Goal: Information Seeking & Learning: Learn about a topic

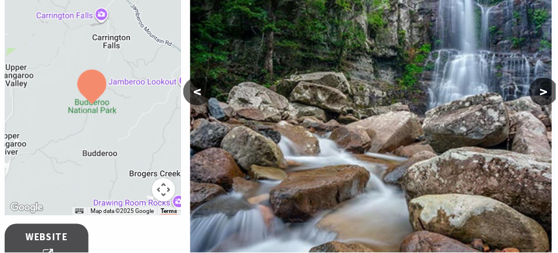
scroll to position [249, 0]
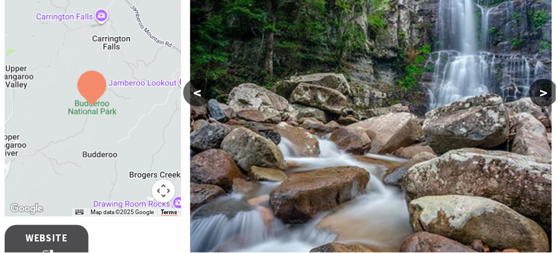
click at [546, 95] on button ">" at bounding box center [545, 93] width 29 height 28
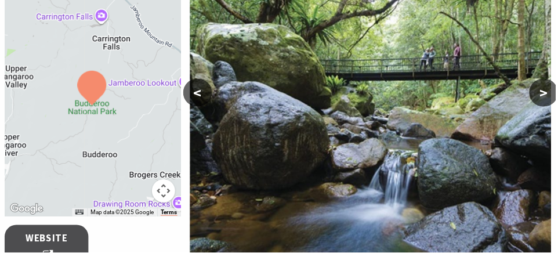
click at [546, 98] on button ">" at bounding box center [545, 93] width 29 height 28
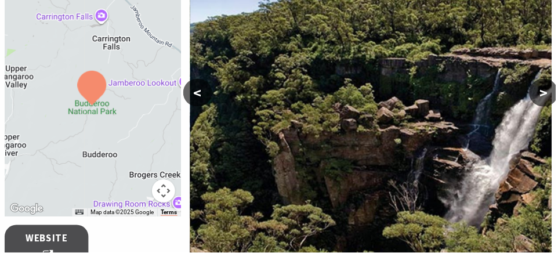
click at [549, 97] on button ">" at bounding box center [545, 93] width 29 height 28
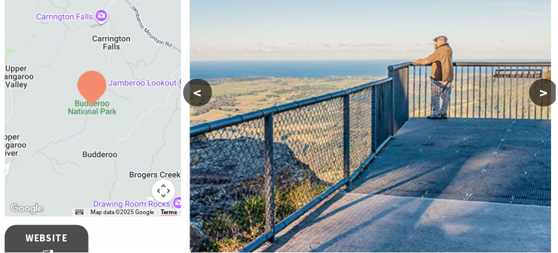
click at [547, 95] on button ">" at bounding box center [545, 93] width 29 height 28
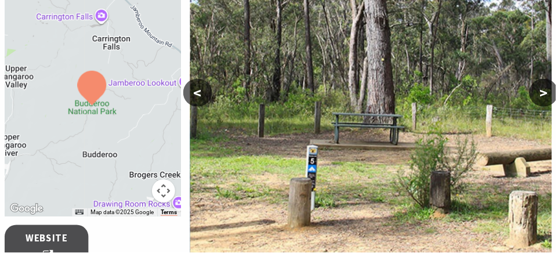
click at [547, 97] on button ">" at bounding box center [545, 93] width 29 height 28
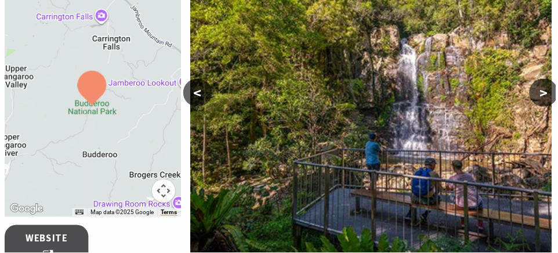
click at [549, 97] on button ">" at bounding box center [545, 93] width 29 height 28
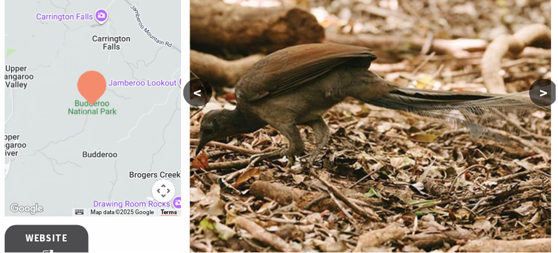
click at [547, 97] on button ">" at bounding box center [545, 93] width 29 height 28
click at [551, 95] on button ">" at bounding box center [545, 93] width 29 height 28
click at [547, 95] on button ">" at bounding box center [545, 93] width 29 height 28
click at [548, 95] on button ">" at bounding box center [545, 93] width 29 height 28
click at [199, 95] on button "<" at bounding box center [198, 93] width 29 height 28
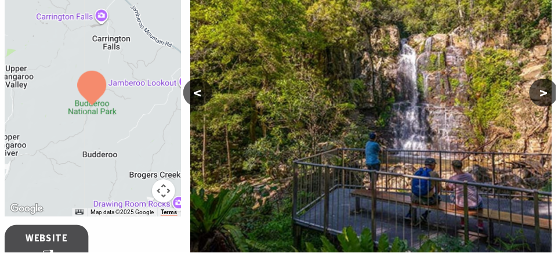
click at [201, 95] on button "<" at bounding box center [198, 93] width 29 height 28
click at [208, 93] on button "<" at bounding box center [198, 93] width 29 height 28
click at [208, 92] on button "<" at bounding box center [198, 93] width 29 height 28
click at [201, 96] on button "<" at bounding box center [198, 93] width 29 height 28
click at [199, 96] on button "<" at bounding box center [198, 93] width 29 height 28
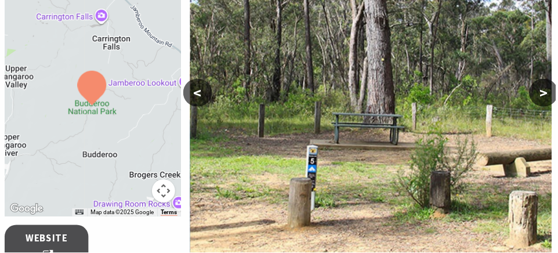
click at [198, 95] on button "<" at bounding box center [198, 93] width 29 height 28
click at [198, 94] on button "<" at bounding box center [198, 93] width 29 height 28
click at [200, 93] on button "<" at bounding box center [198, 93] width 29 height 28
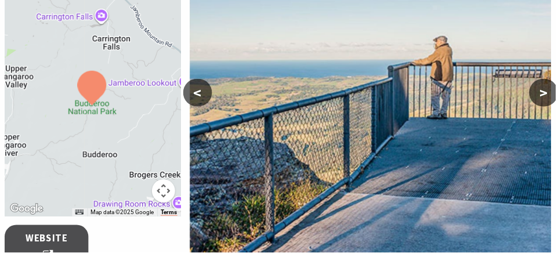
click at [199, 93] on button "<" at bounding box center [198, 93] width 29 height 28
click at [199, 95] on button "<" at bounding box center [198, 93] width 29 height 28
click at [200, 89] on button "<" at bounding box center [198, 93] width 29 height 28
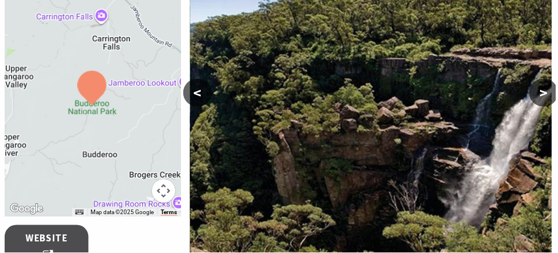
click at [201, 92] on button "<" at bounding box center [198, 93] width 29 height 28
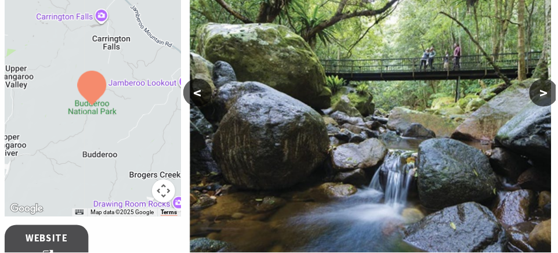
click at [201, 96] on button "<" at bounding box center [198, 93] width 29 height 28
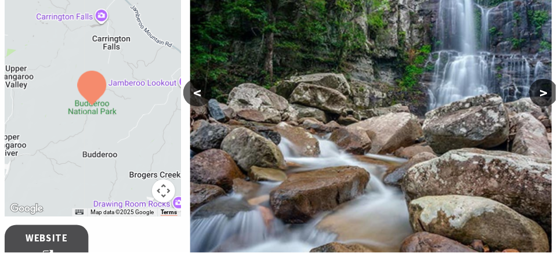
click at [194, 105] on button "<" at bounding box center [198, 93] width 29 height 28
click at [199, 93] on button "<" at bounding box center [198, 93] width 29 height 28
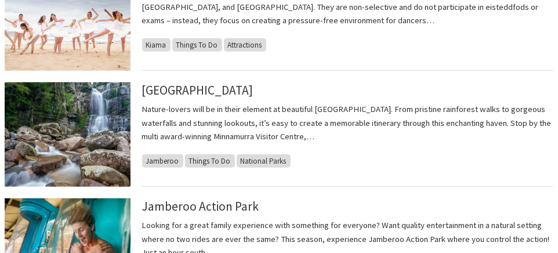
scroll to position [612, 0]
